Goal: Task Accomplishment & Management: Manage account settings

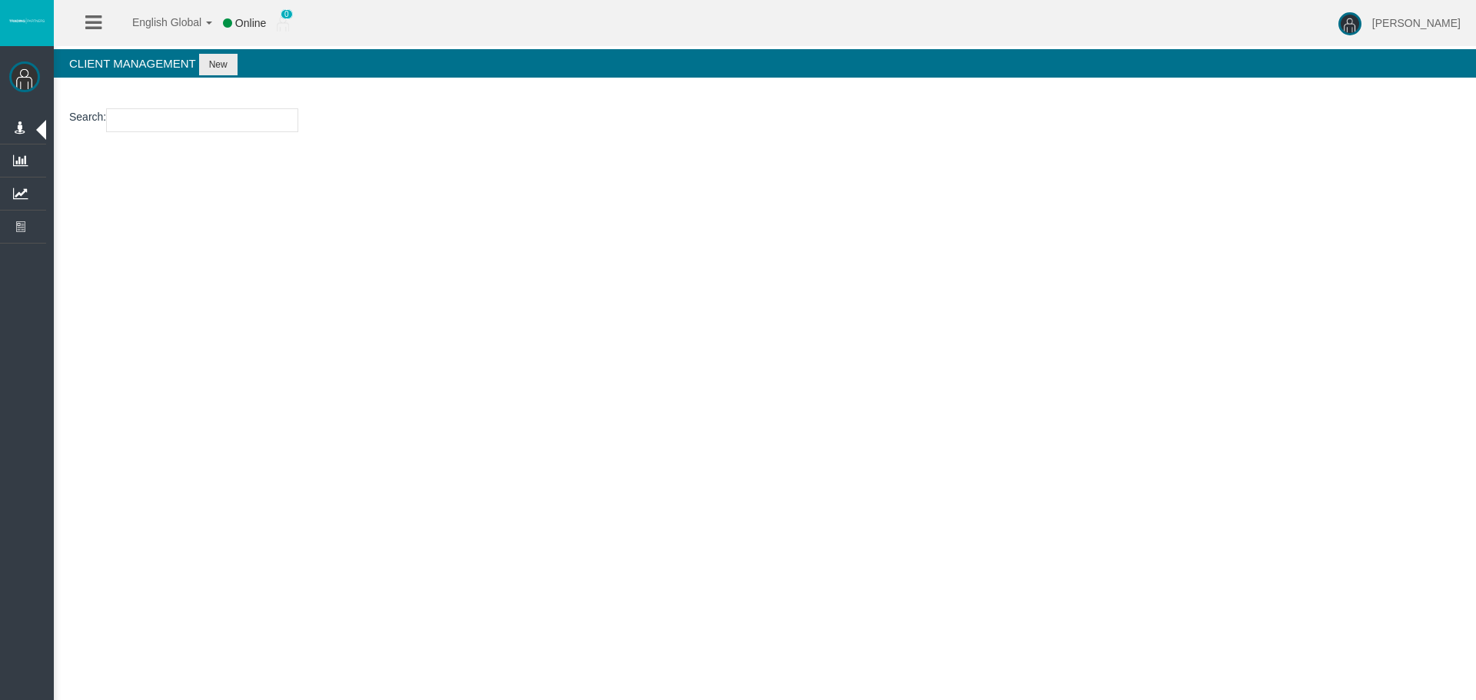
click at [135, 120] on input "number" at bounding box center [202, 120] width 192 height 24
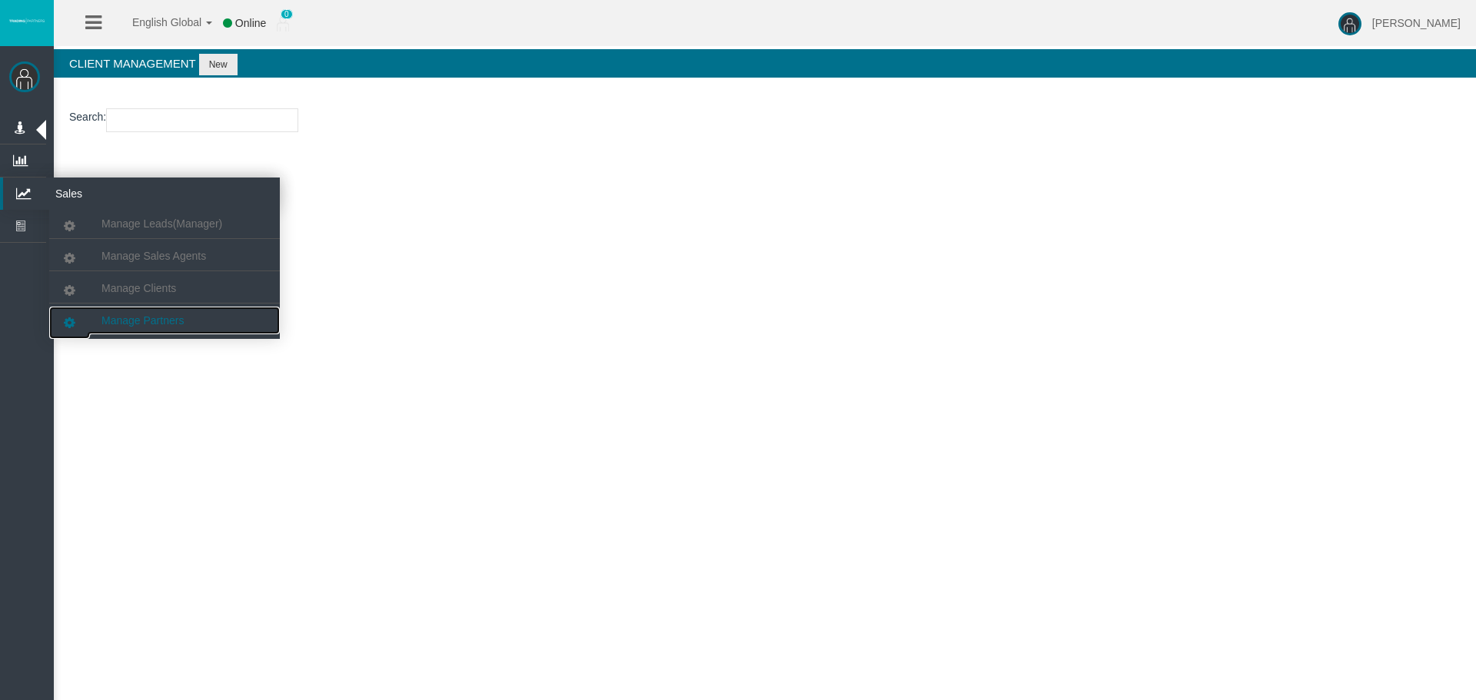
click at [174, 311] on link "Manage Partners" at bounding box center [164, 321] width 231 height 28
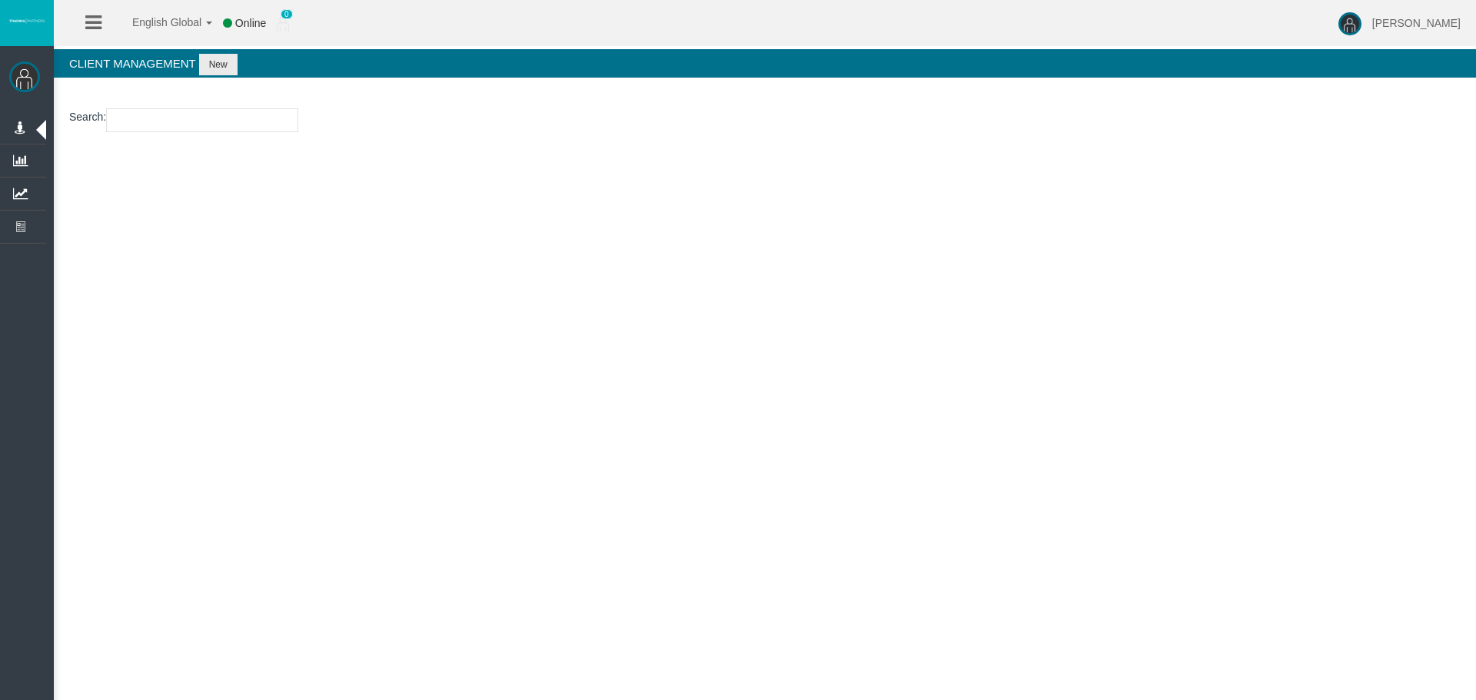
click at [205, 112] on input "text" at bounding box center [202, 120] width 192 height 24
paste input "IB1wo22"
type input "IB1wo22"
select select "25"
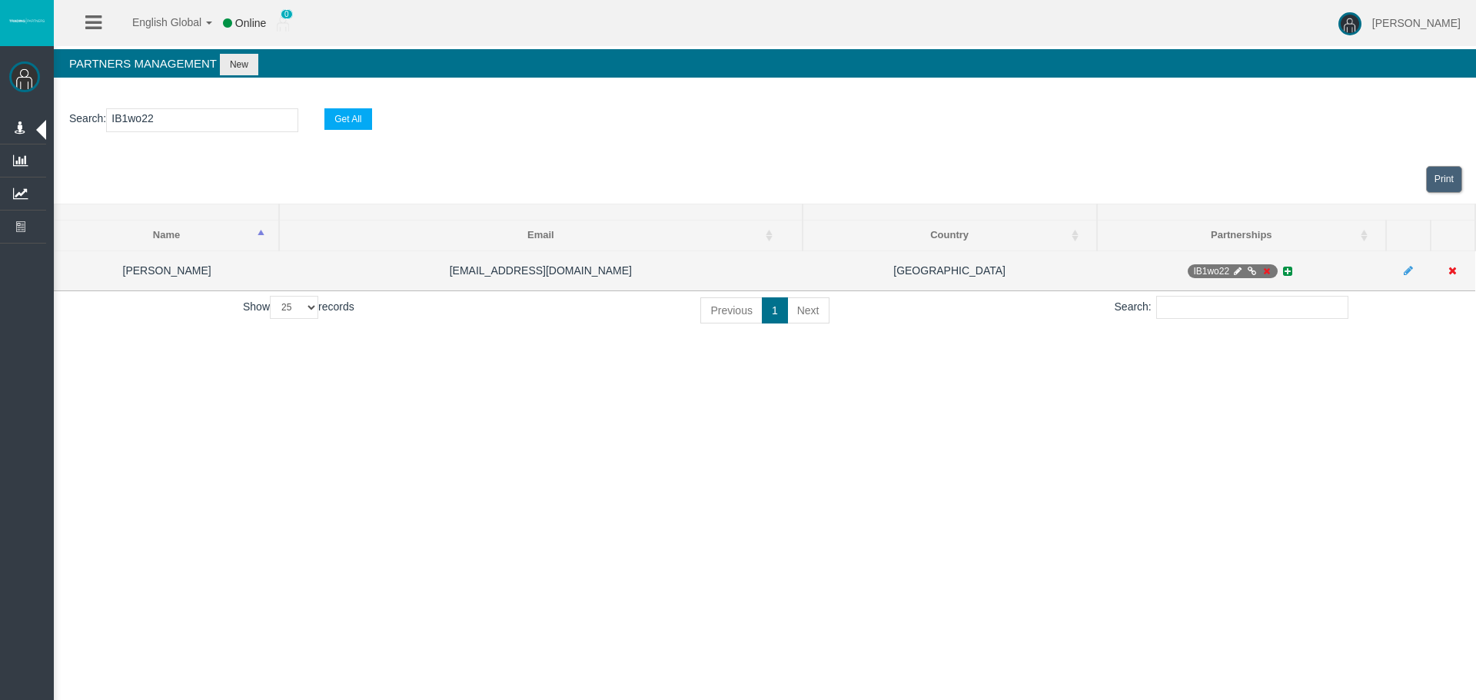
type input "IB1wo22"
click at [1247, 270] on icon at bounding box center [1252, 271] width 12 height 9
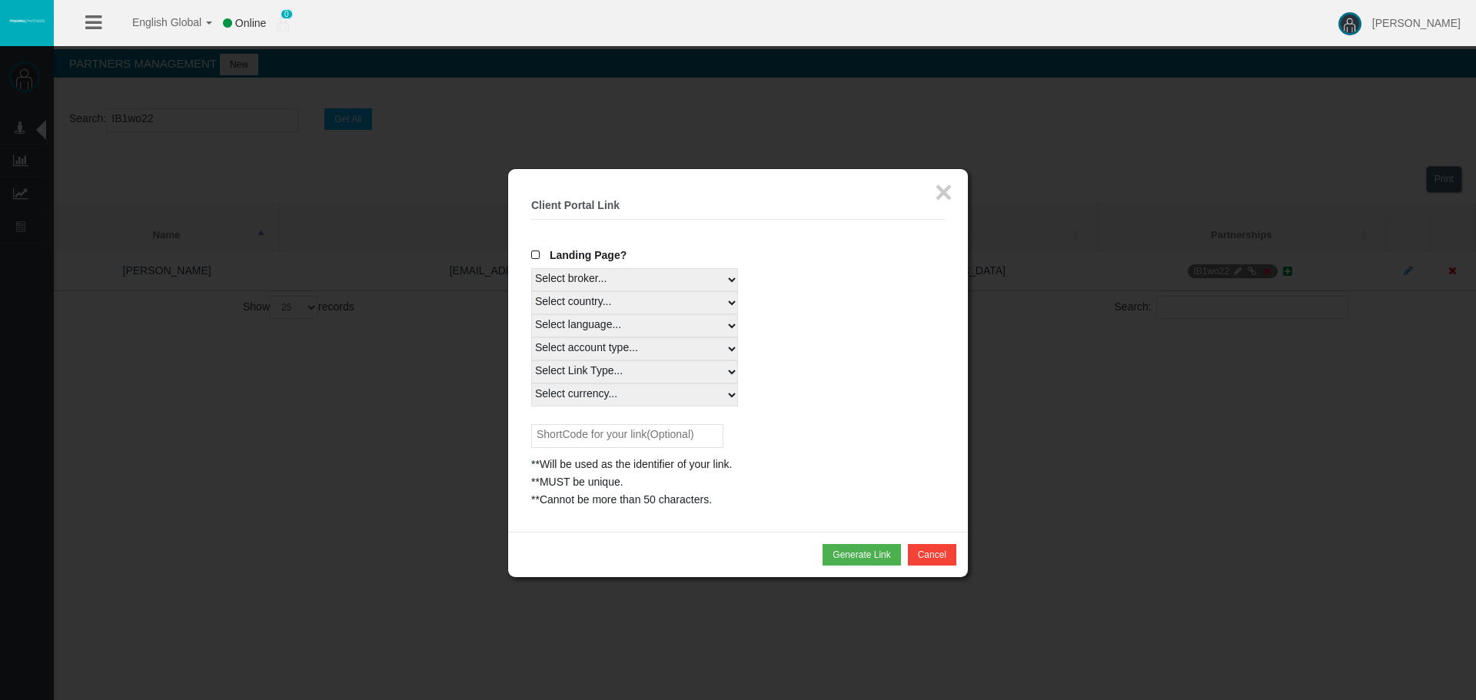
click at [671, 296] on select "Select country... Rest of the World" at bounding box center [634, 302] width 207 height 23
select select
click at [531, 291] on select "Select country... Rest of the World" at bounding box center [634, 302] width 207 height 23
click at [610, 327] on select "Select language... English Japanese Chinese Portuguese Spanish Czech German Fre…" at bounding box center [634, 325] width 207 height 23
select select
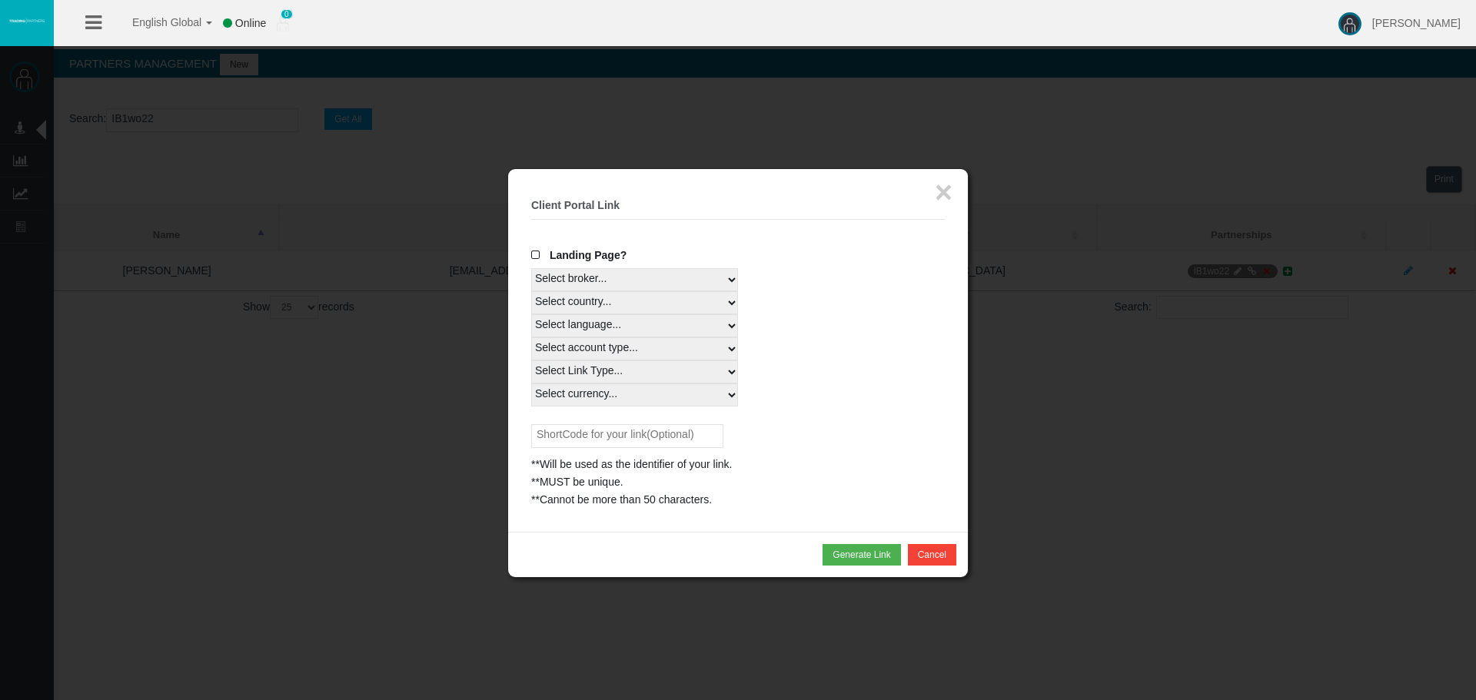
click at [531, 314] on select "Select language... English Japanese Chinese Portuguese Spanish Czech German Fre…" at bounding box center [634, 325] width 207 height 23
click at [604, 353] on select "Select account type... All Platforms MT4 LiveFloatingSpreadAccount" at bounding box center [634, 348] width 207 height 23
select select
click at [531, 337] on select "Select account type... All Platforms MT4 LiveFloatingSpreadAccount" at bounding box center [634, 348] width 207 height 23
click at [620, 371] on select "Select Link Type... Real" at bounding box center [634, 372] width 207 height 23
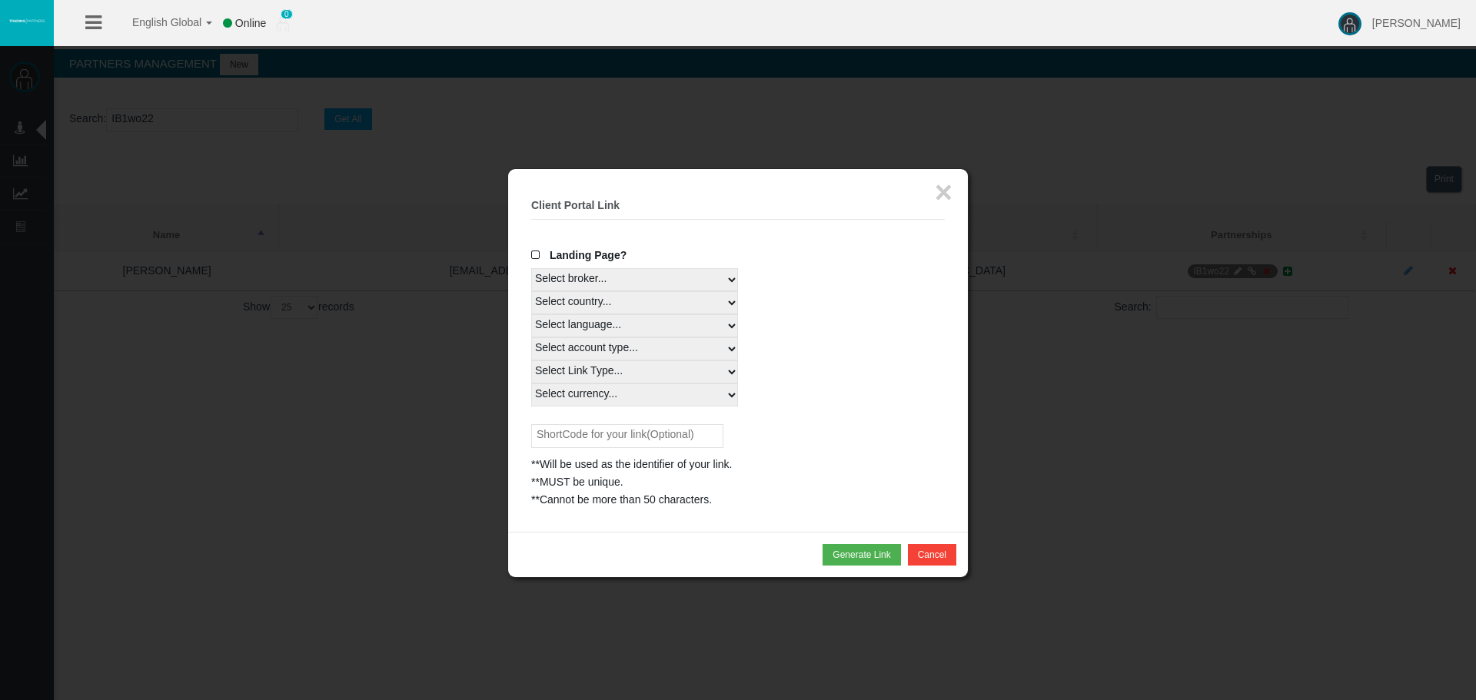
select select "Real"
click at [531, 361] on select "Select Link Type... Real" at bounding box center [634, 372] width 207 height 23
click at [612, 389] on select "Select currency... All Currencies USD" at bounding box center [634, 395] width 207 height 23
select select "All Currencies"
click at [531, 384] on select "Select currency... All Currencies USD" at bounding box center [634, 395] width 207 height 23
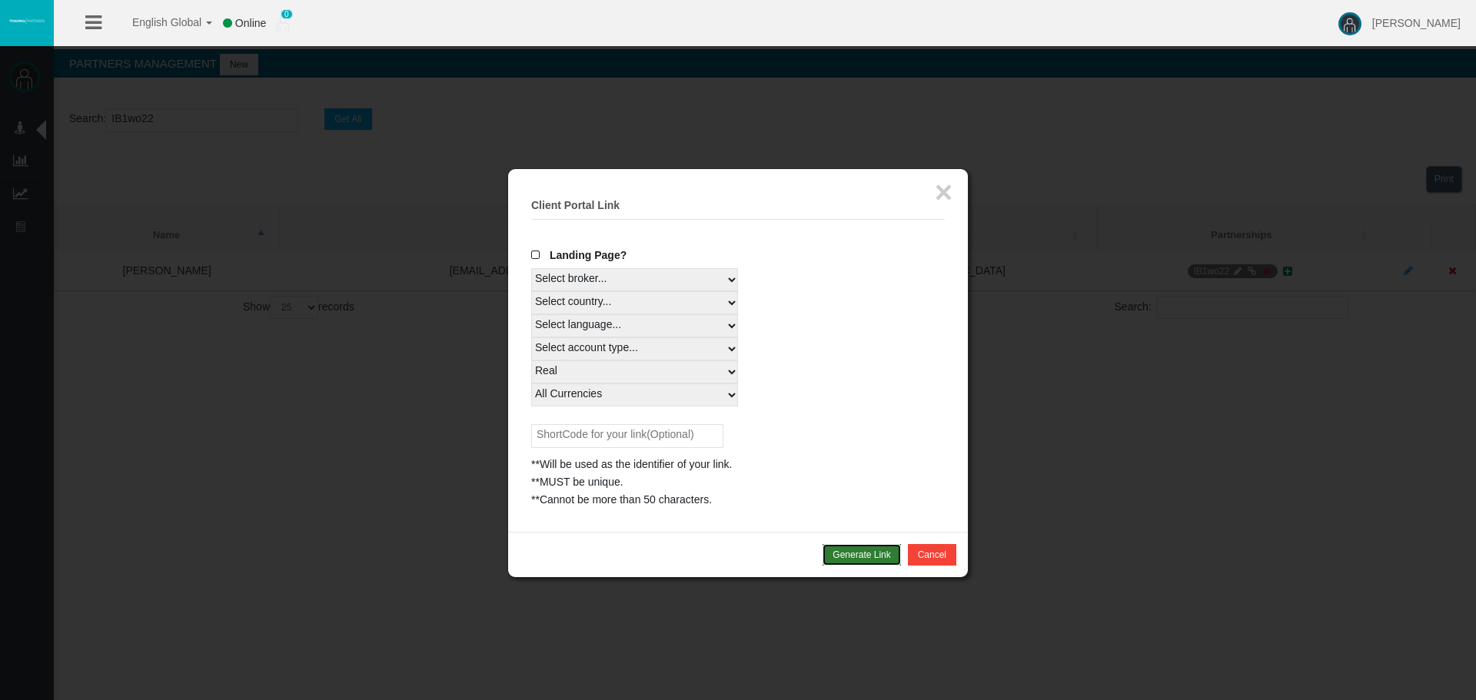
click at [855, 553] on button "Generate Link" at bounding box center [861, 555] width 78 height 22
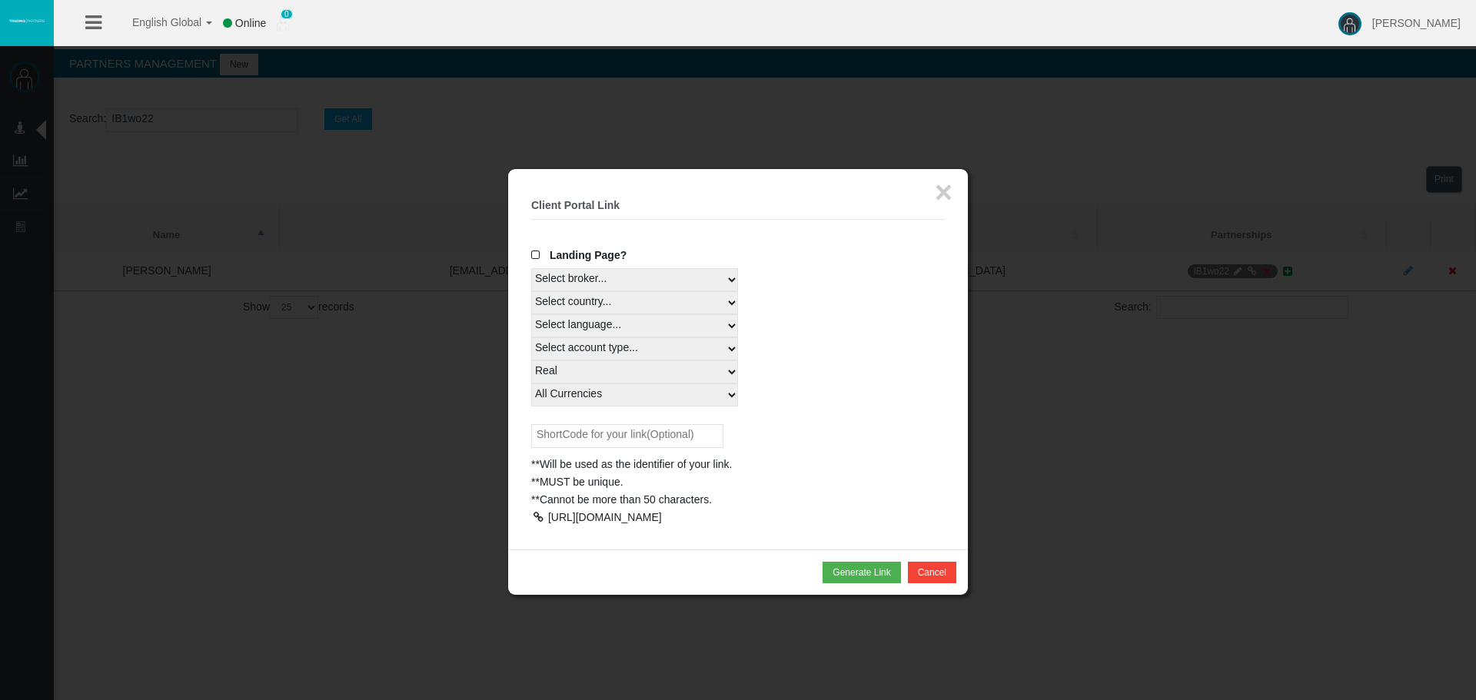
click at [542, 518] on div at bounding box center [538, 517] width 14 height 11
drag, startPoint x: 942, startPoint y: 194, endPoint x: 906, endPoint y: 214, distance: 40.9
click at [942, 194] on button "×" at bounding box center [944, 192] width 18 height 31
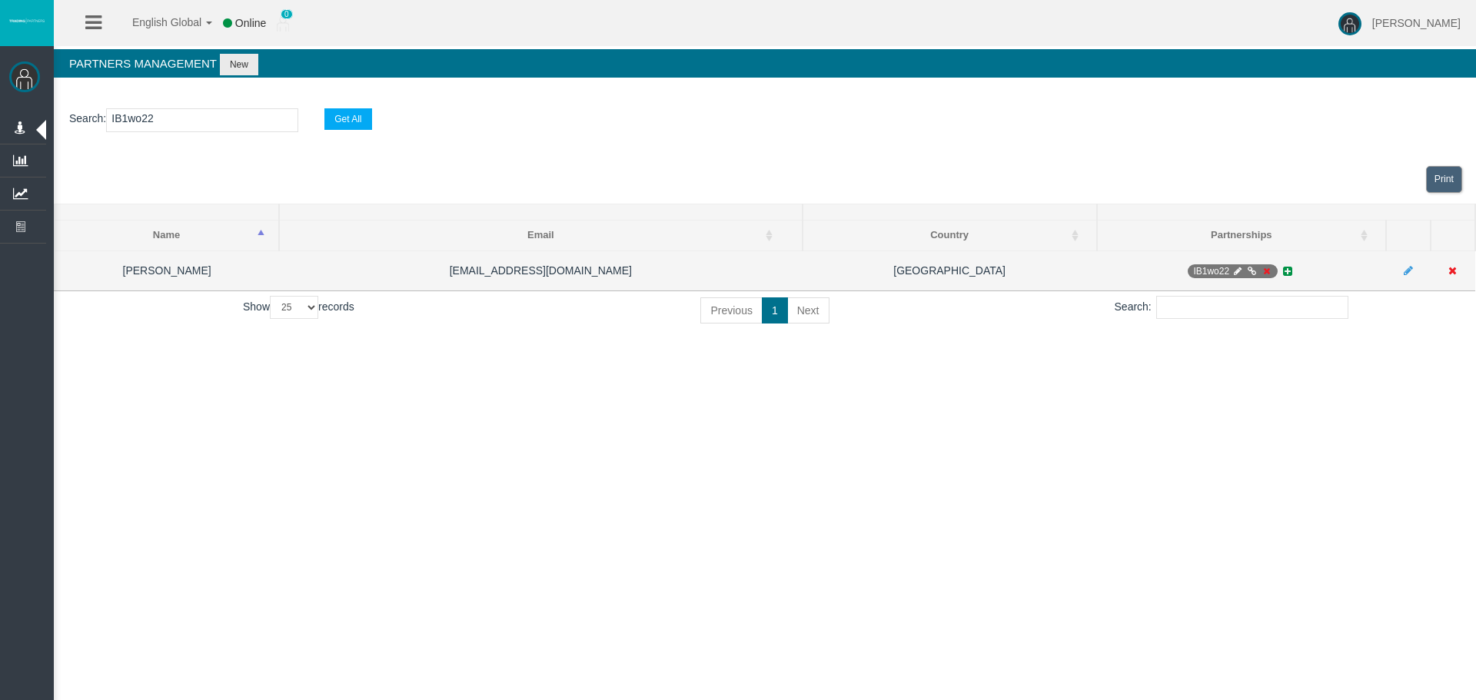
click at [1238, 267] on icon at bounding box center [1237, 271] width 12 height 9
select select "0"
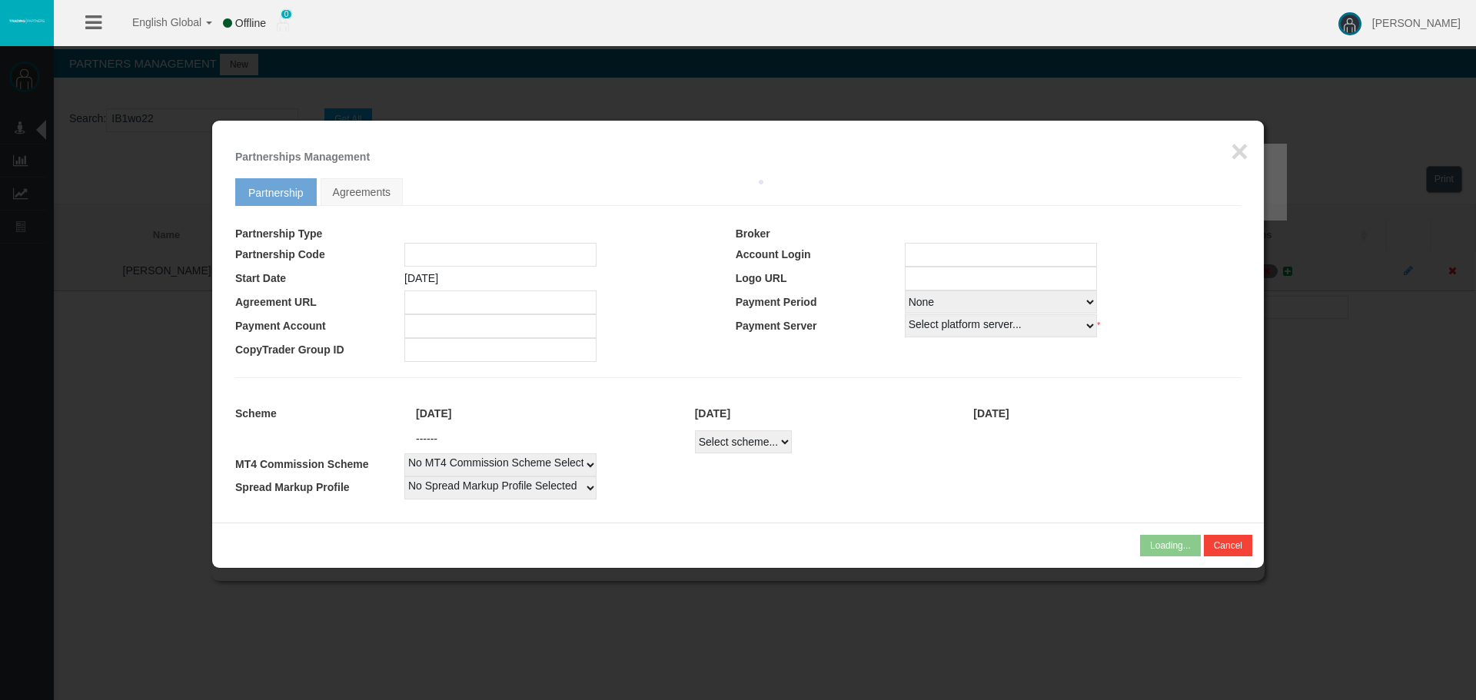
type input "IB1wo22"
type input "19267220"
select select "1"
type input "19267220"
select select "1"
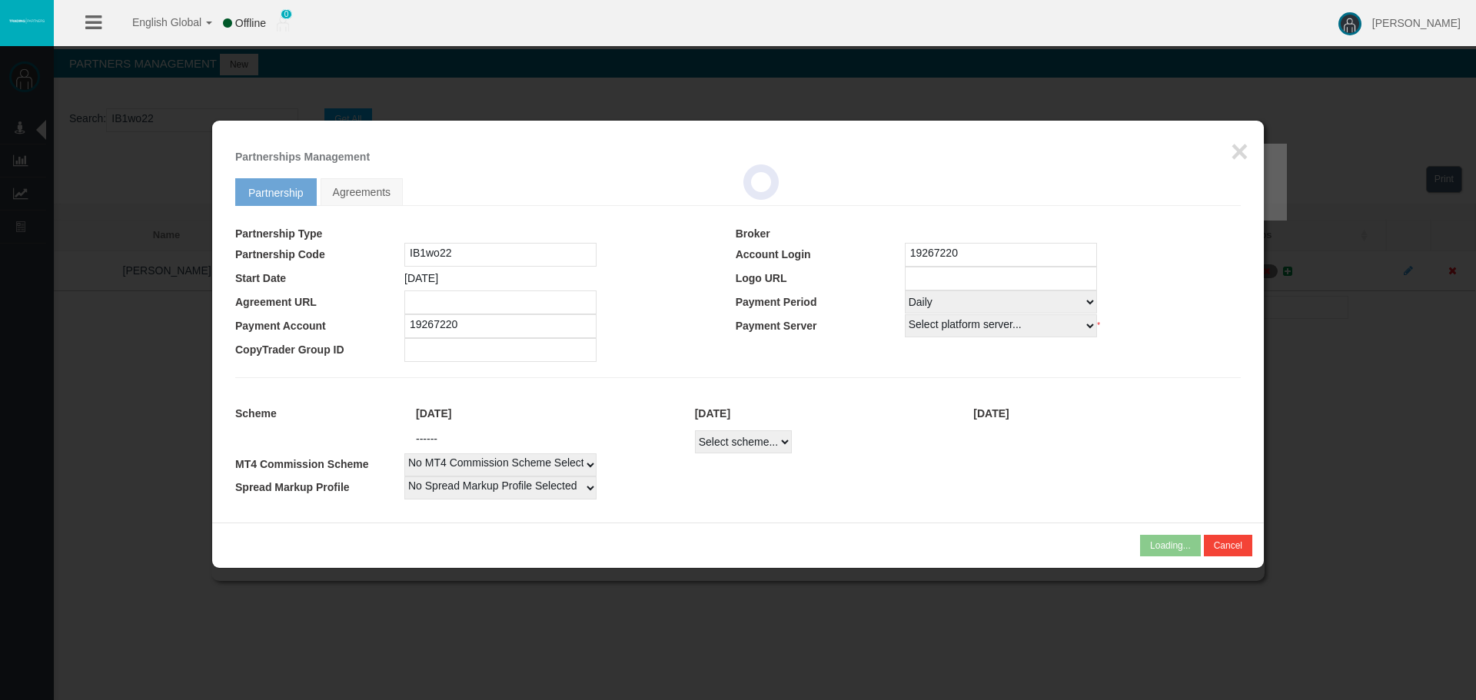
select select
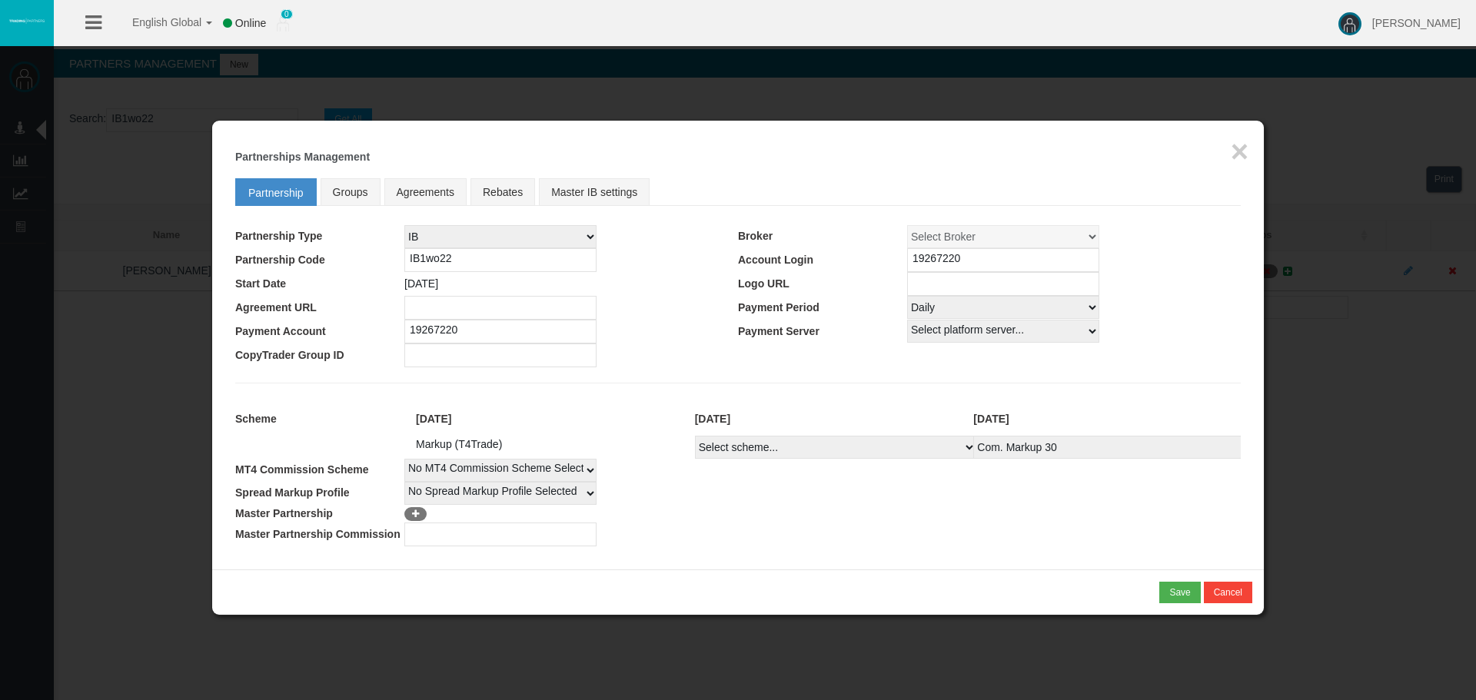
click at [1218, 160] on h5 "Partnerships Management" at bounding box center [737, 157] width 1005 height 12
click at [1234, 153] on button "×" at bounding box center [1240, 151] width 18 height 31
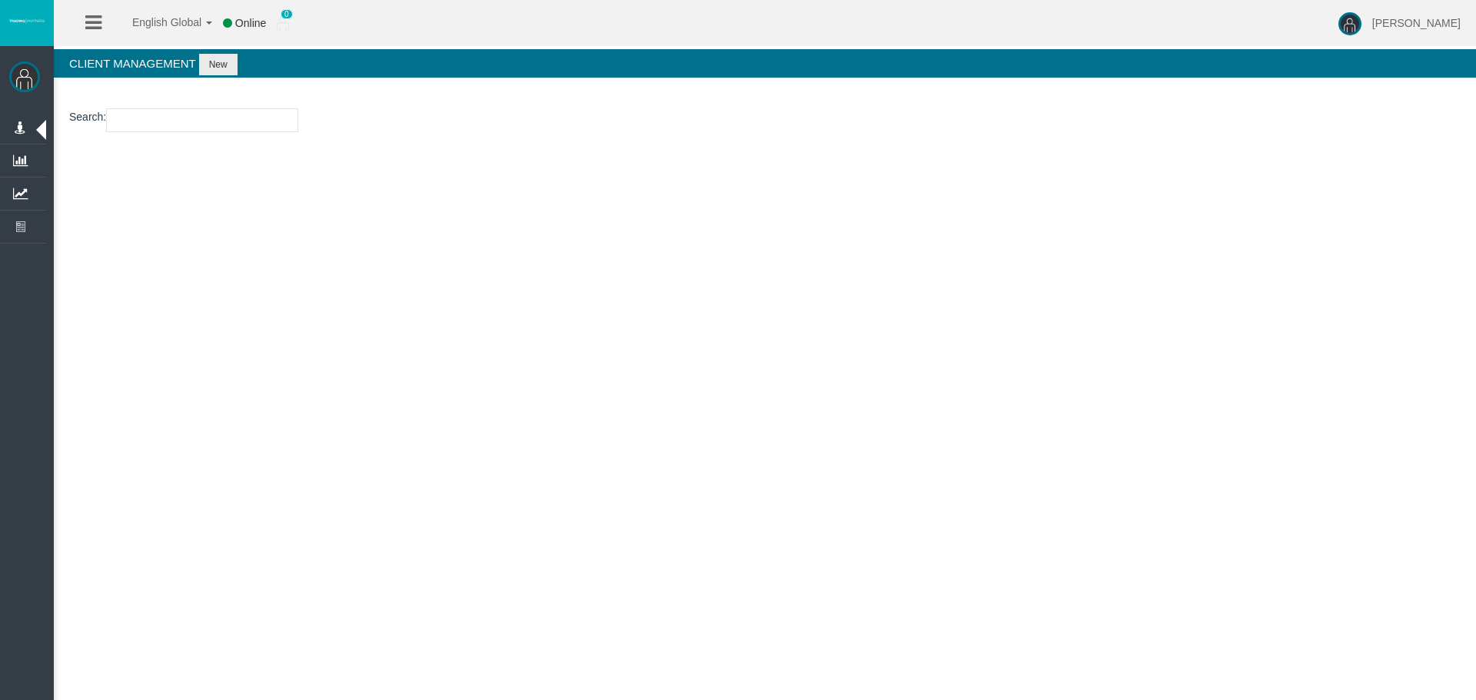
click at [266, 117] on input "number" at bounding box center [202, 120] width 192 height 24
paste input "11221573"
type input "11221573"
click at [234, 67] on button "New" at bounding box center [218, 65] width 38 height 22
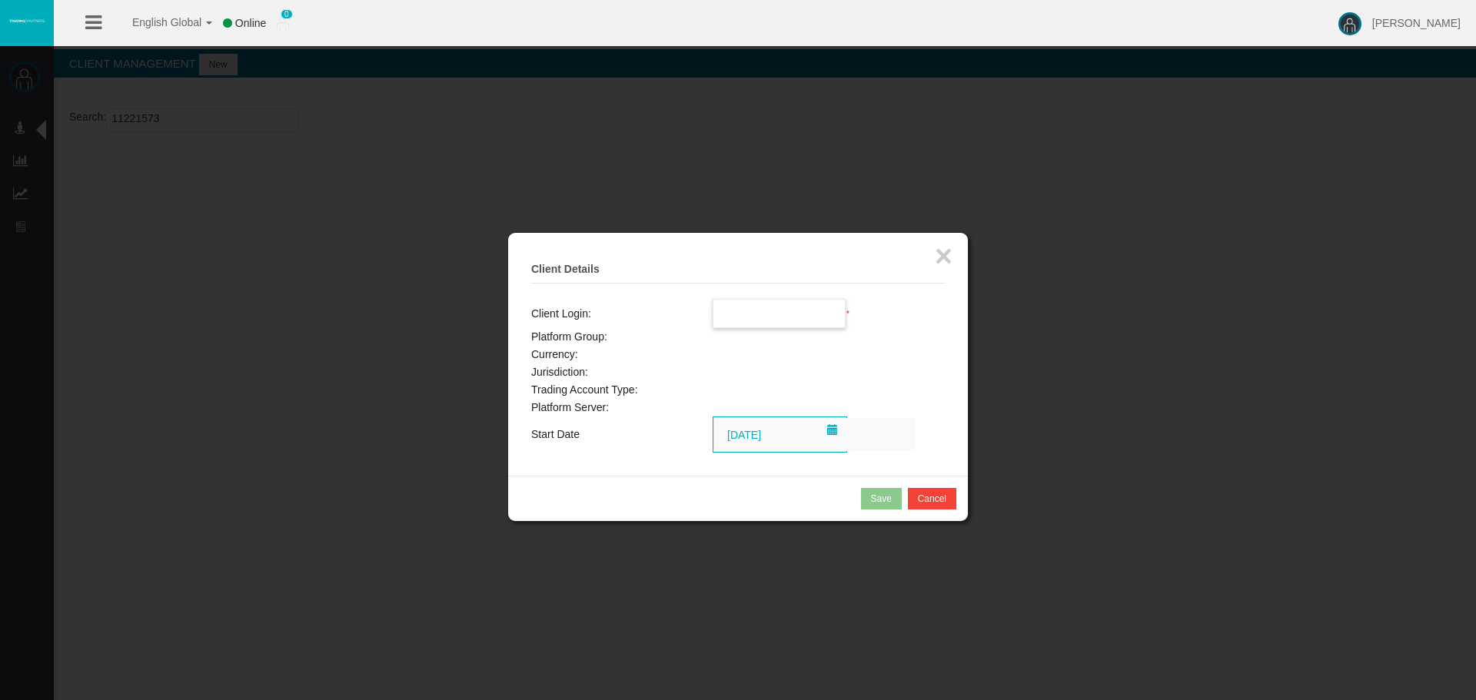
click at [793, 314] on input "text" at bounding box center [779, 314] width 132 height 28
paste input "11221573"
click at [772, 347] on li "11221573" at bounding box center [779, 341] width 132 height 25
type input "11221573"
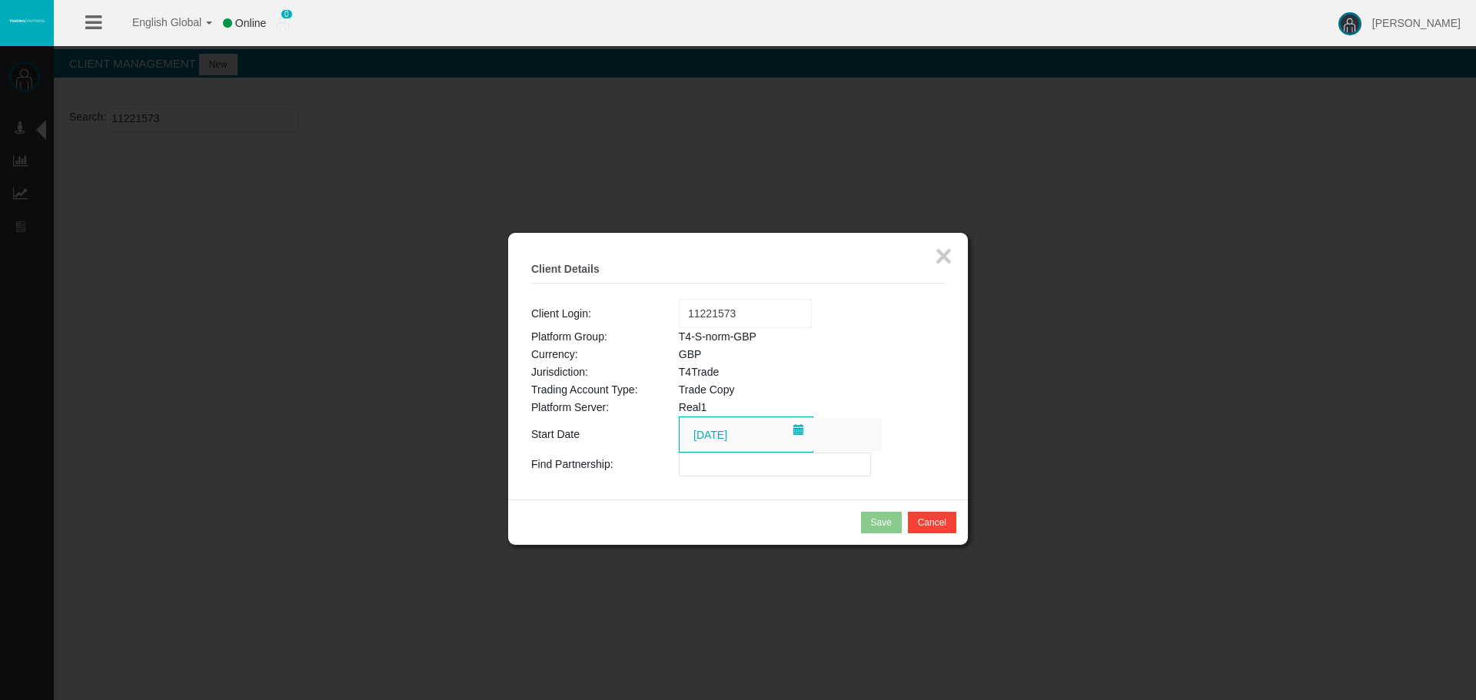
click at [777, 460] on input "text" at bounding box center [775, 465] width 192 height 24
paste input "IByitse"
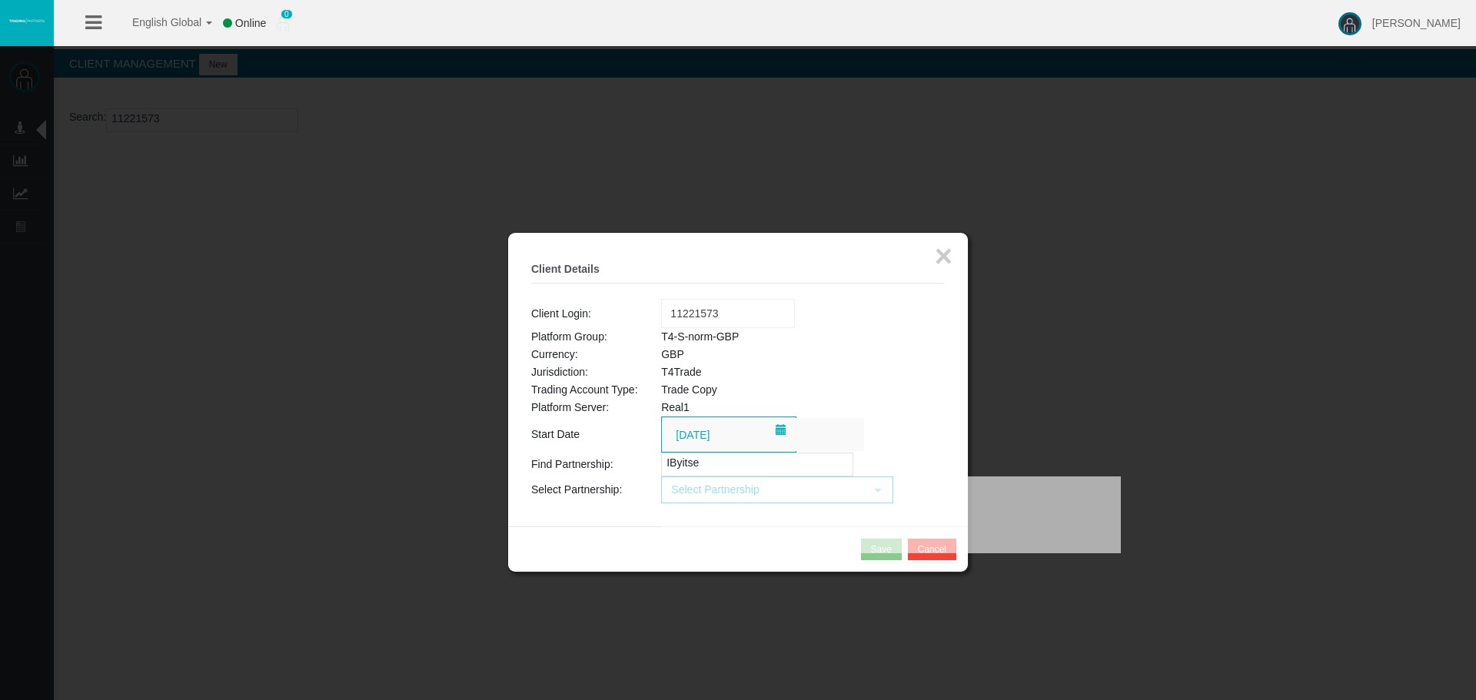
type input "IByitse"
click at [0, 0] on div at bounding box center [0, 0] width 0 height 0
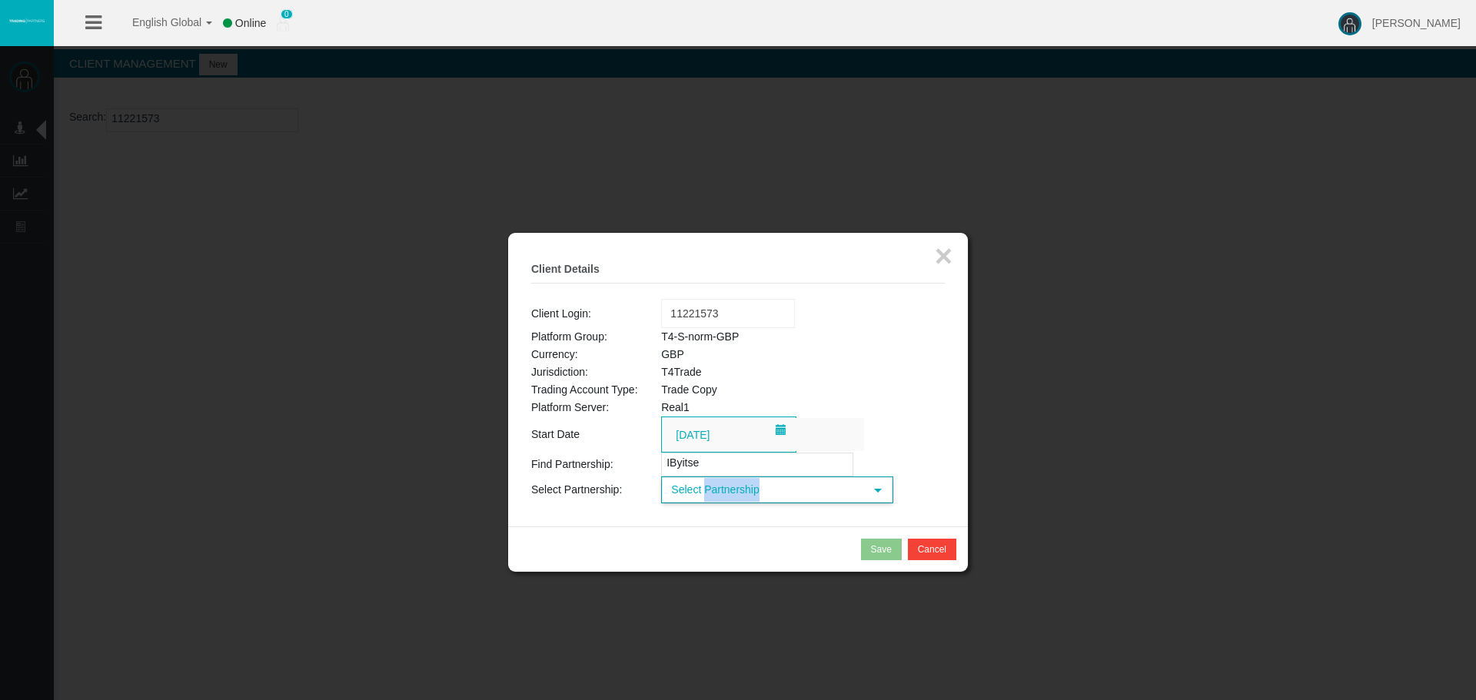
click at [726, 488] on span "Select Partnership" at bounding box center [763, 490] width 201 height 24
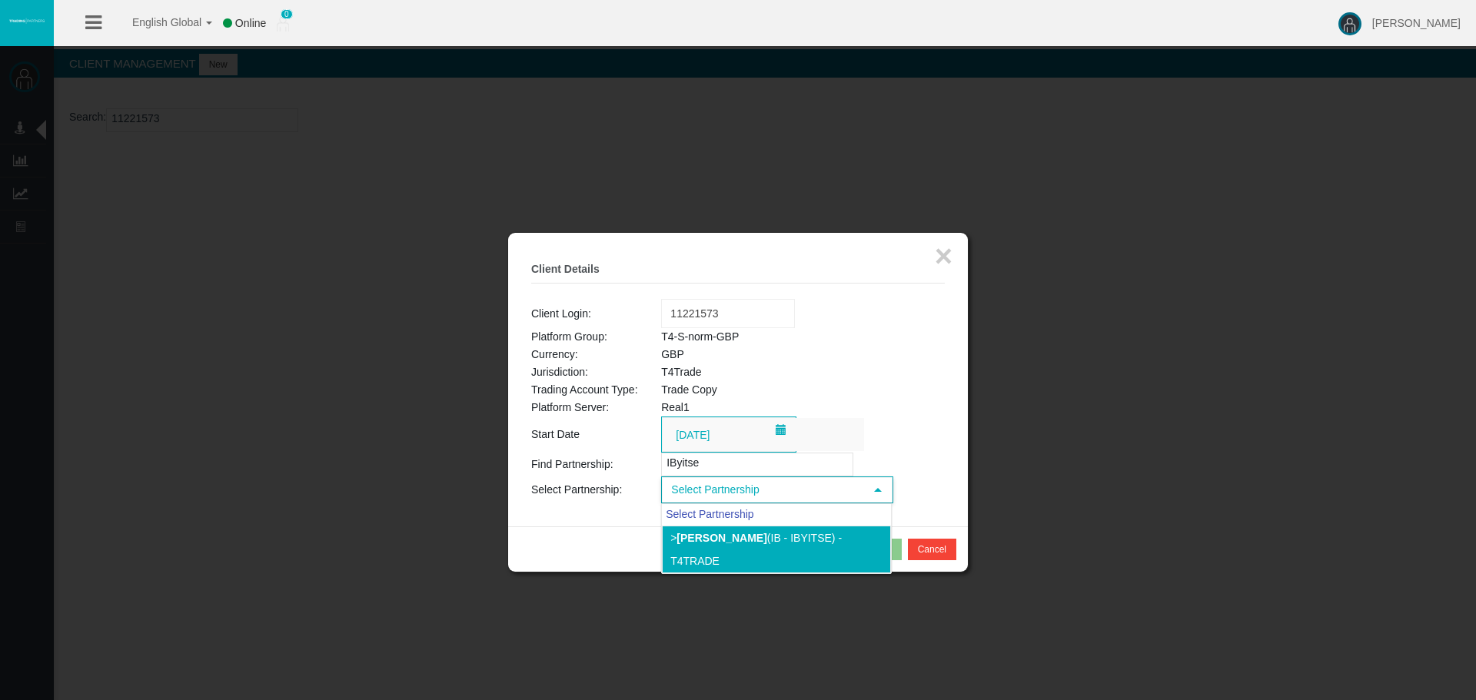
click at [749, 543] on li "> [PERSON_NAME] (IB - IByitse) - T4Trade" at bounding box center [776, 550] width 229 height 48
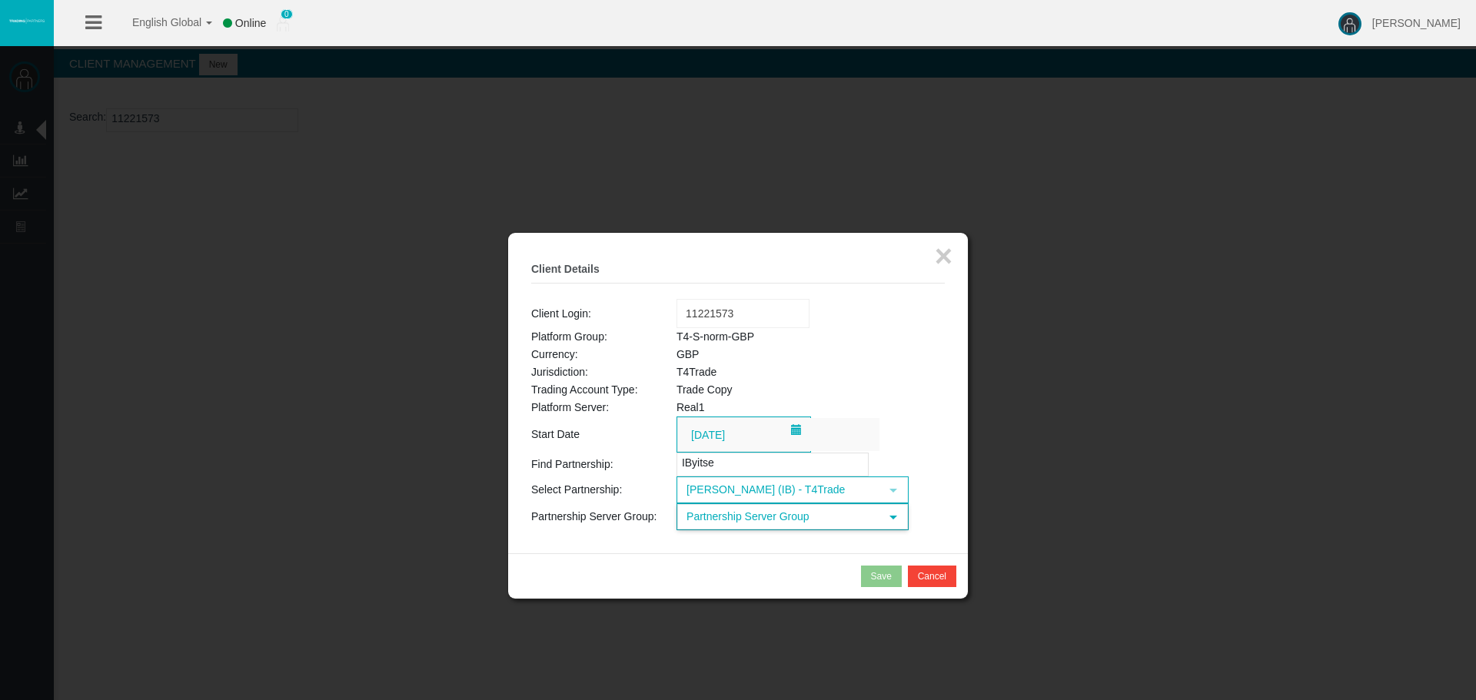
click at [717, 513] on span "Partnership Server Group" at bounding box center [778, 517] width 201 height 24
click at [771, 565] on li "T4-S-norm-GBP (GBP)" at bounding box center [791, 564] width 229 height 25
click at [877, 582] on div "Save" at bounding box center [881, 577] width 21 height 14
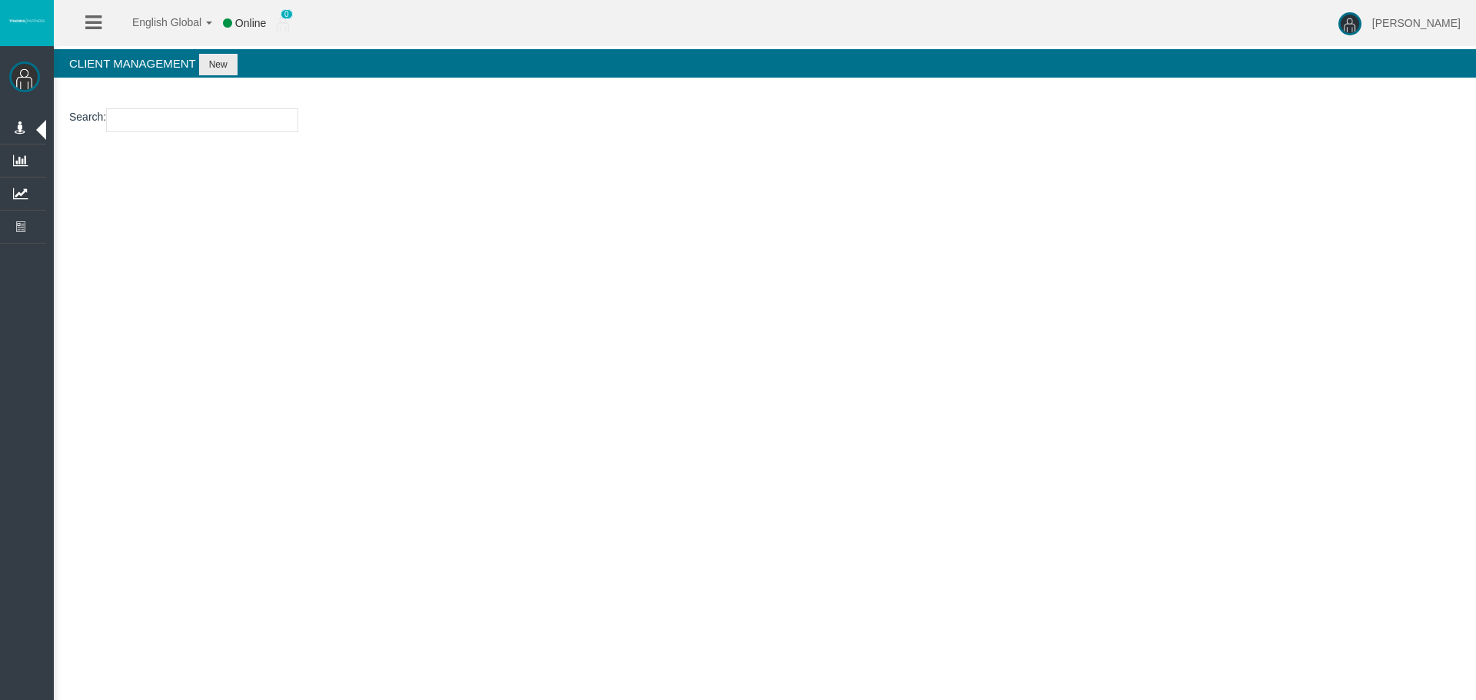
click at [202, 110] on input "number" at bounding box center [202, 120] width 192 height 24
paste input "11222276"
type input "11222276"
click at [215, 69] on button "New" at bounding box center [218, 65] width 38 height 22
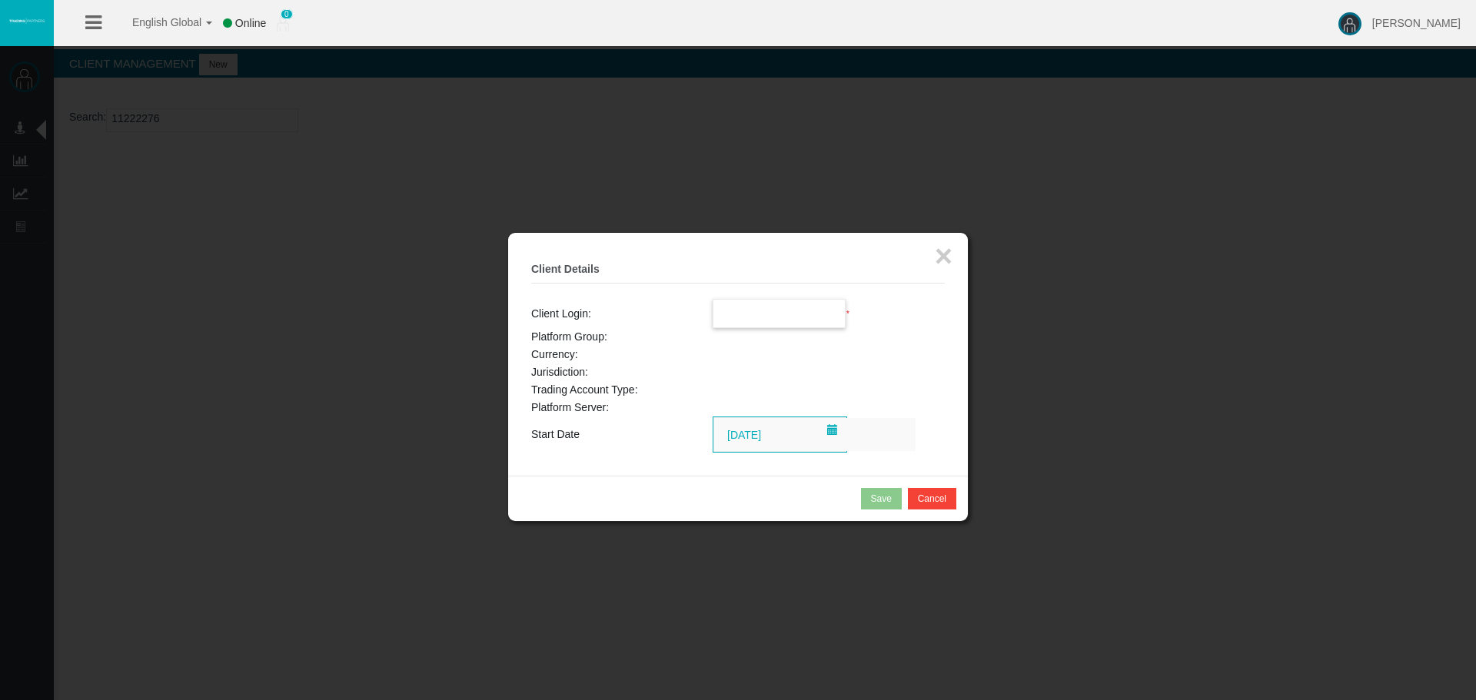
click at [743, 302] on input "text" at bounding box center [779, 314] width 132 height 28
paste input "11222276"
type input "11222276"
